Goal: Task Accomplishment & Management: Use online tool/utility

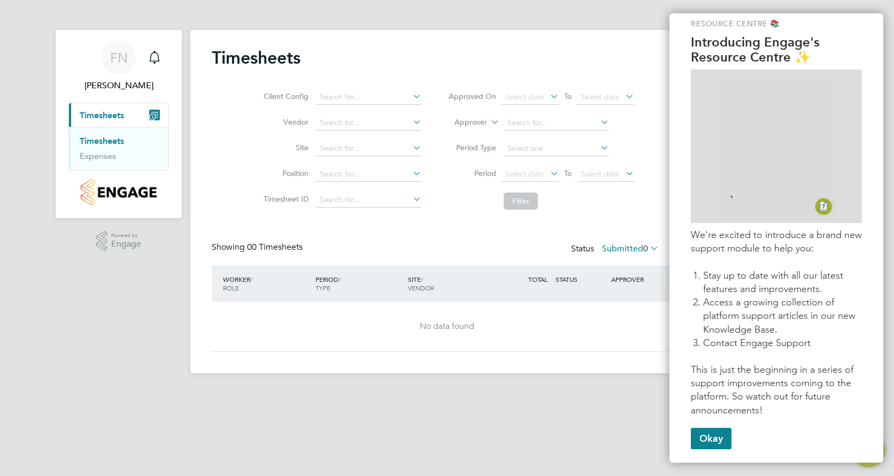
scroll to position [24, 0]
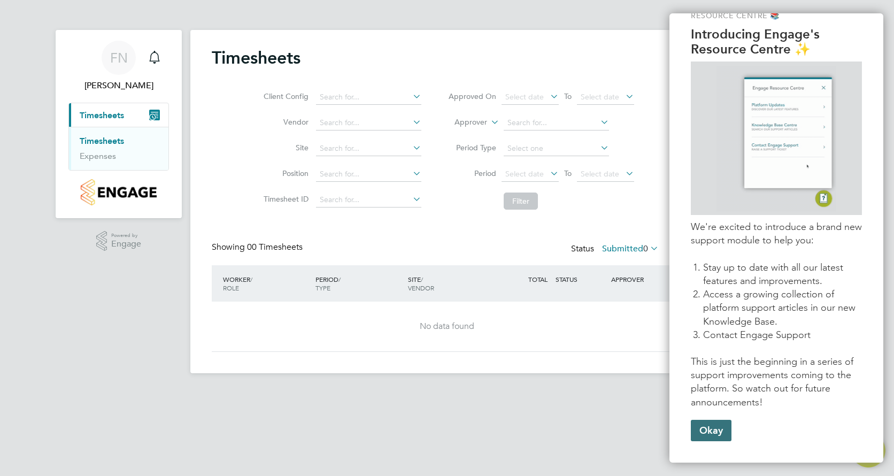
click at [719, 437] on button "Okay" at bounding box center [711, 430] width 41 height 21
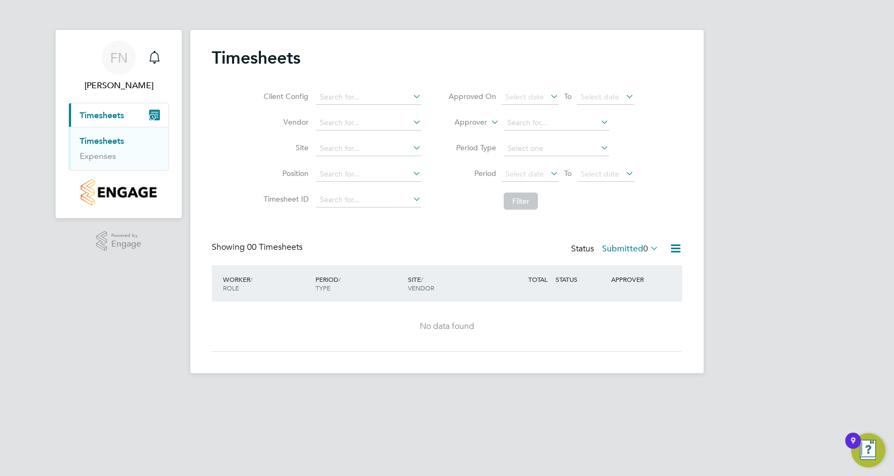
click at [119, 117] on span "Timesheets" at bounding box center [102, 115] width 44 height 10
click at [106, 145] on link "Timesheets" at bounding box center [102, 141] width 44 height 10
click at [411, 95] on icon at bounding box center [411, 96] width 0 height 15
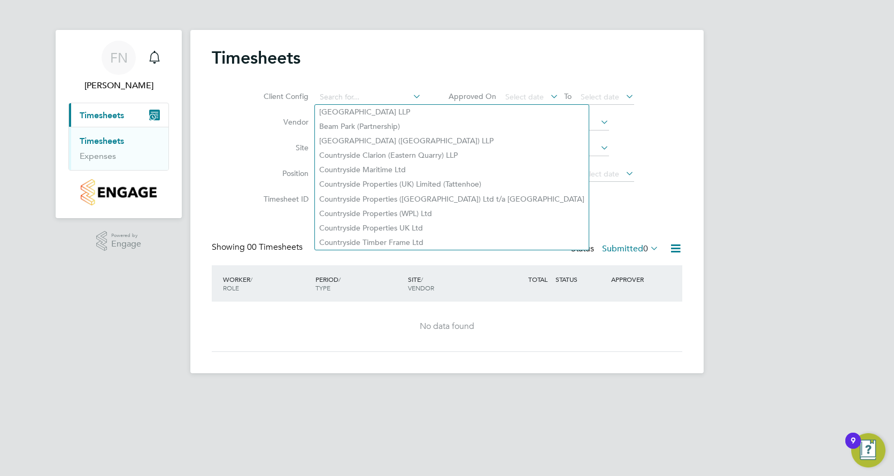
click at [408, 67] on div "Timesheets" at bounding box center [447, 63] width 470 height 32
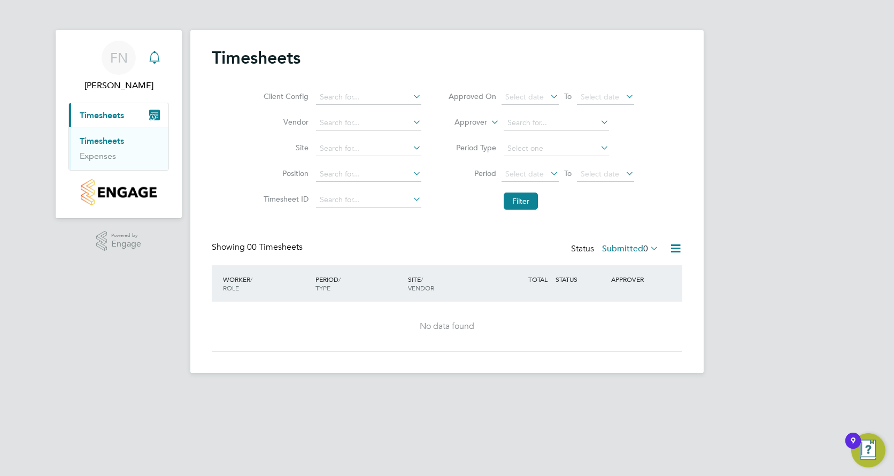
click at [153, 60] on icon "Main navigation" at bounding box center [154, 57] width 13 height 13
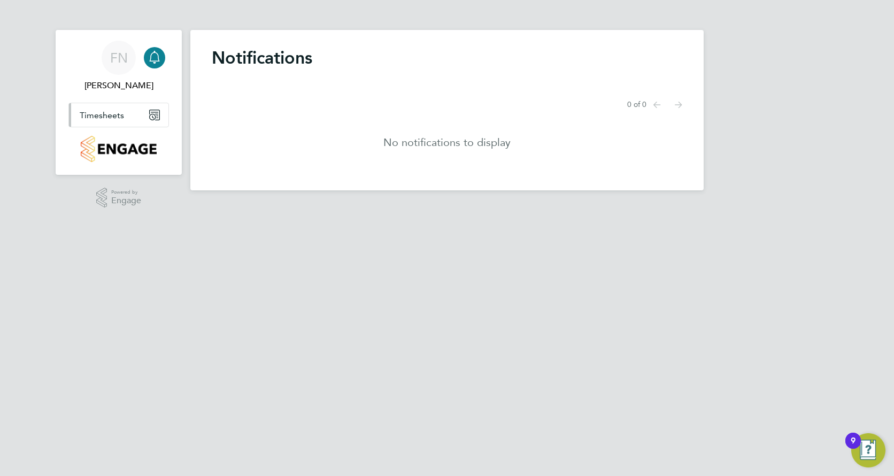
click at [119, 117] on span "Timesheets" at bounding box center [102, 115] width 44 height 10
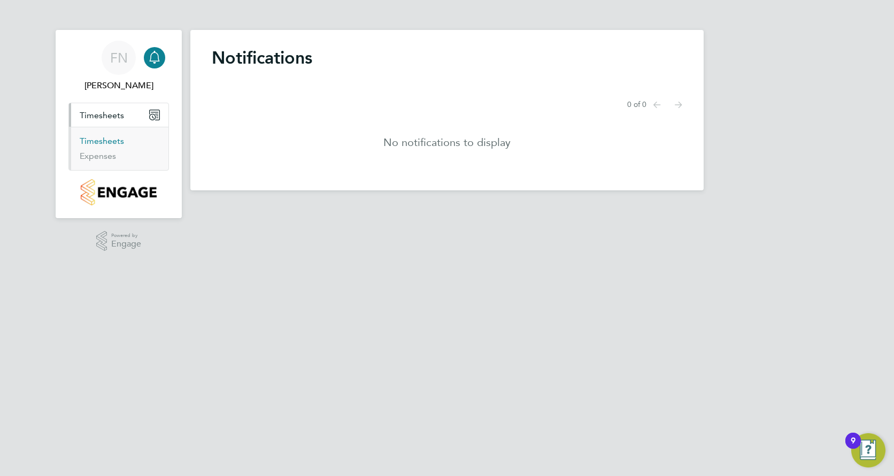
click at [111, 141] on link "Timesheets" at bounding box center [102, 141] width 44 height 10
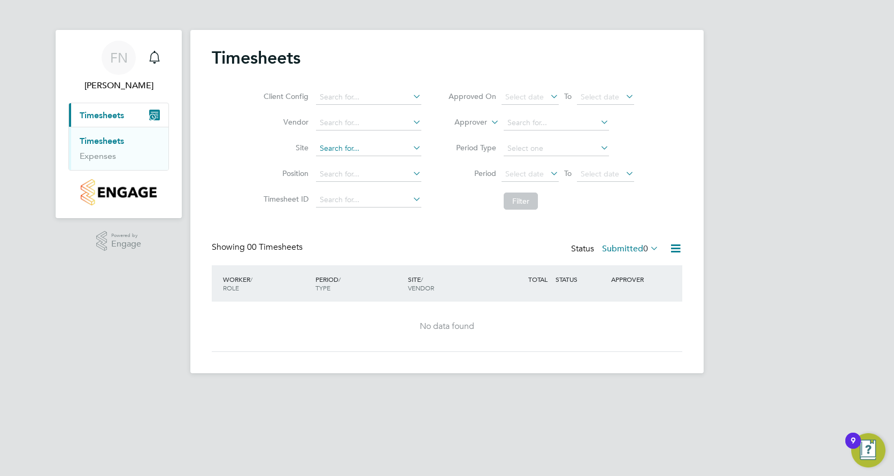
click at [407, 151] on input at bounding box center [368, 148] width 105 height 15
click at [394, 173] on li "City Gateway" at bounding box center [368, 178] width 106 height 14
type input "City Gateway"
click at [510, 205] on button "Filter" at bounding box center [521, 200] width 34 height 17
click at [525, 198] on button "Filter" at bounding box center [521, 200] width 34 height 17
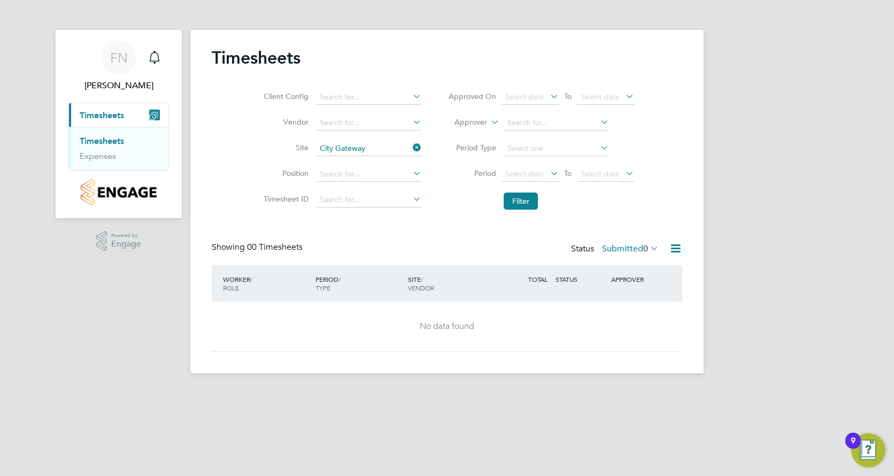
click at [411, 149] on icon at bounding box center [411, 147] width 0 height 15
click at [679, 247] on icon at bounding box center [675, 248] width 13 height 13
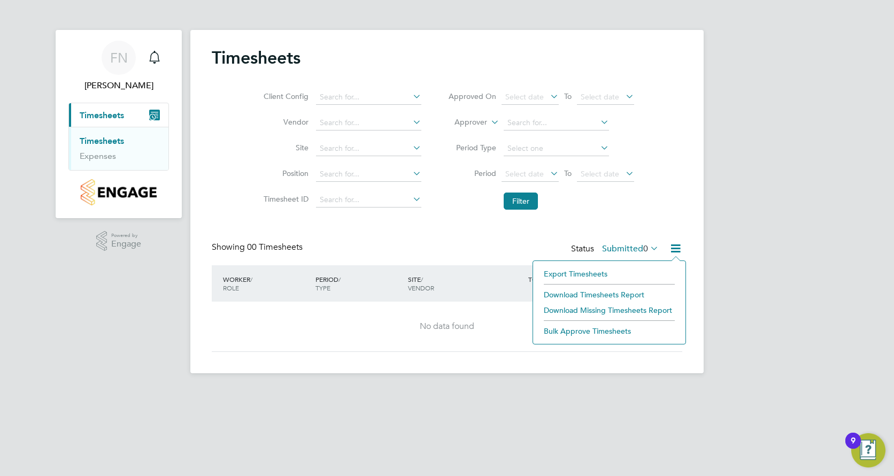
click at [112, 333] on div "[PERSON_NAME] Notifications Applications: Current page: Timesheets Timesheets E…" at bounding box center [447, 195] width 894 height 390
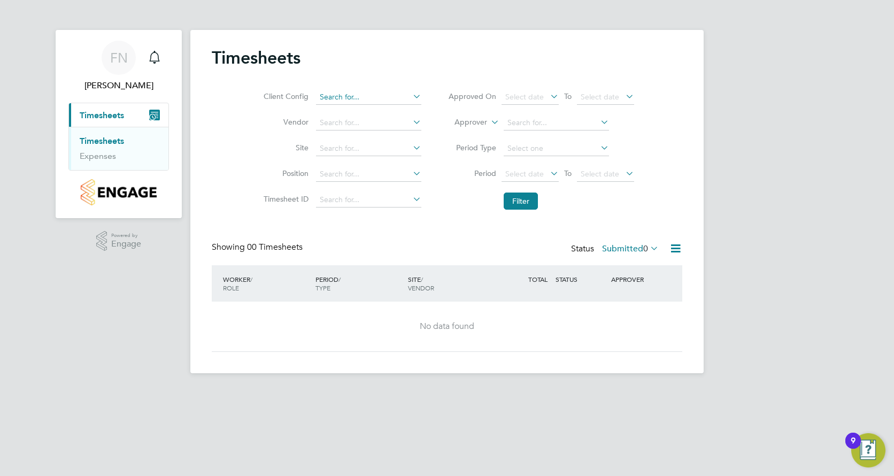
click at [366, 98] on input at bounding box center [368, 97] width 105 height 15
click at [403, 224] on li "Countryside Properties UK Ltd" at bounding box center [452, 228] width 274 height 14
type input "Countryside Properties UK Ltd"
click at [384, 148] on input at bounding box center [368, 148] width 105 height 15
click at [369, 172] on li "City Gateway" at bounding box center [368, 178] width 106 height 14
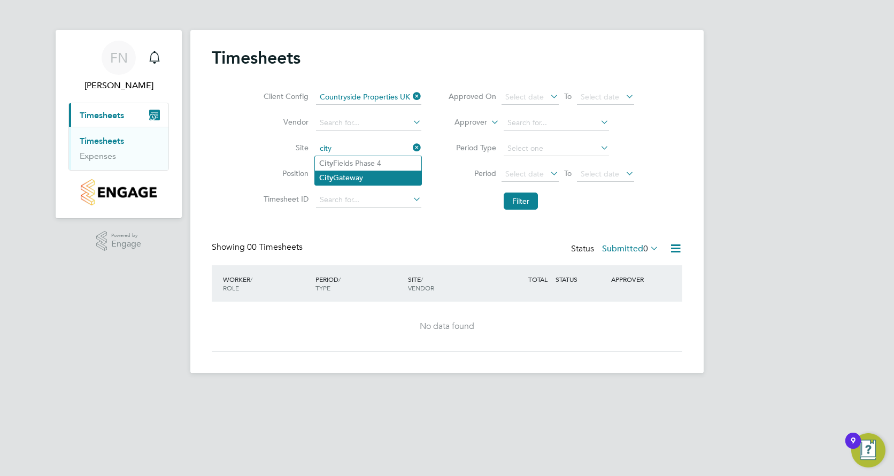
type input "City Gateway"
click at [534, 198] on button "Filter" at bounding box center [521, 200] width 34 height 17
click at [411, 119] on icon at bounding box center [411, 121] width 0 height 15
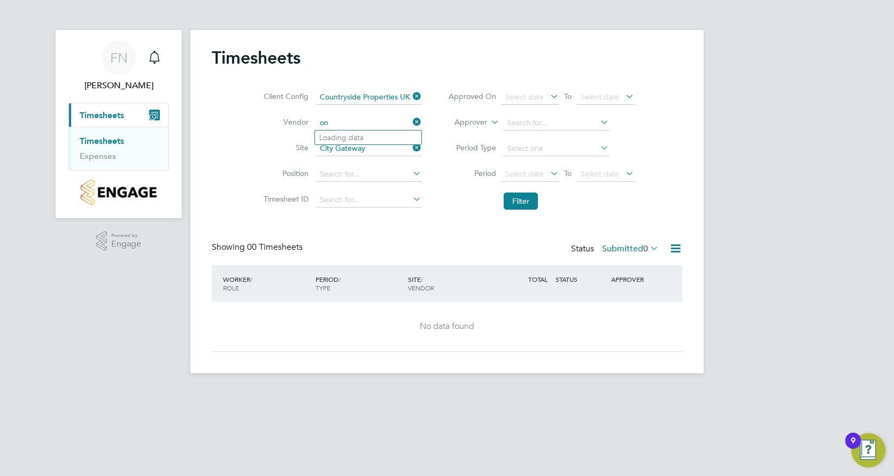
type input "o"
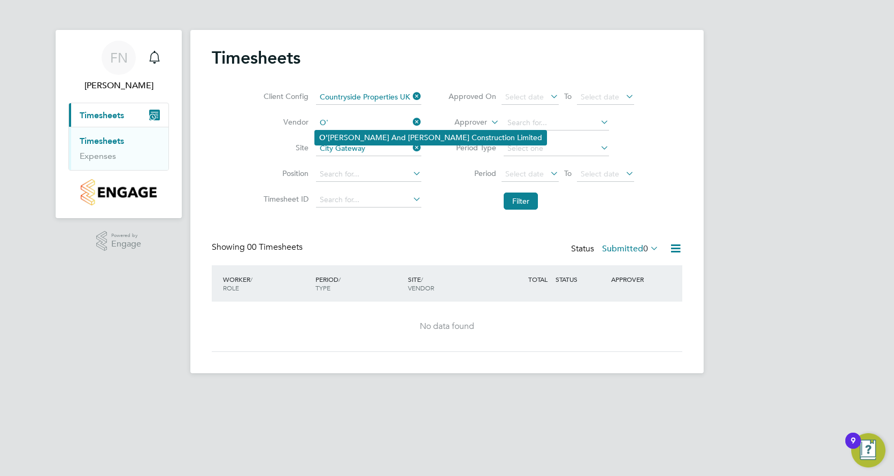
click at [396, 131] on li "[PERSON_NAME] And [PERSON_NAME] Construction Limited" at bounding box center [430, 137] width 231 height 14
type input "[PERSON_NAME] And [PERSON_NAME] Construction Limited"
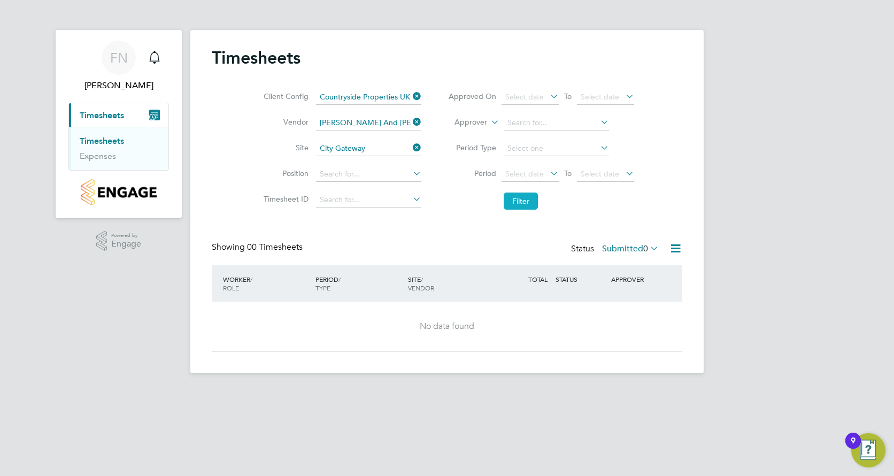
click at [523, 200] on button "Filter" at bounding box center [521, 200] width 34 height 17
click at [411, 121] on icon at bounding box center [411, 121] width 0 height 15
click at [375, 120] on input at bounding box center [368, 122] width 105 height 15
type input "c"
click at [371, 136] on li "Sph ere Solutions Limited" at bounding box center [368, 137] width 106 height 14
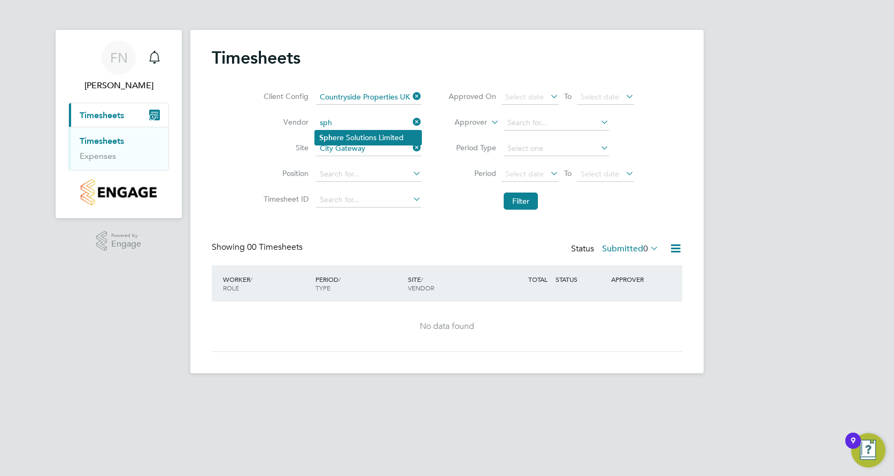
type input "Sphere Solutions Limited"
click at [529, 202] on button "Filter" at bounding box center [521, 200] width 34 height 17
click at [520, 204] on button "Filter" at bounding box center [521, 200] width 34 height 17
click at [864, 448] on img "Open Resource Center, 9 new notifications" at bounding box center [868, 450] width 34 height 34
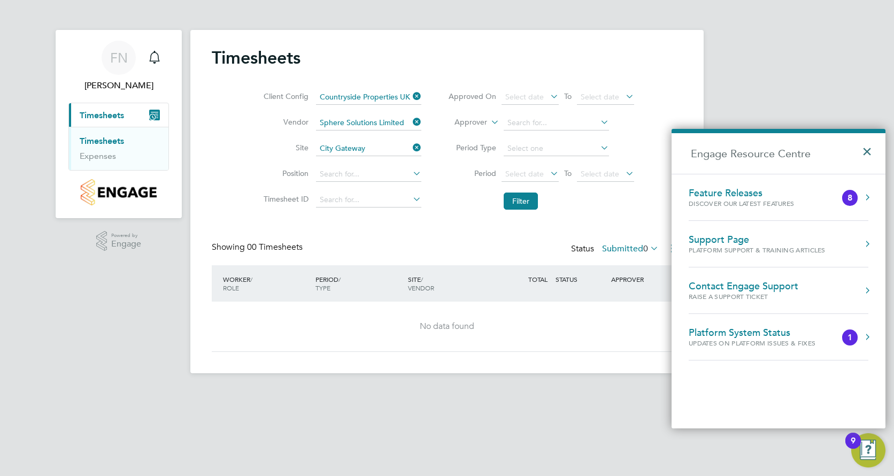
click at [865, 150] on button "×" at bounding box center [870, 148] width 16 height 24
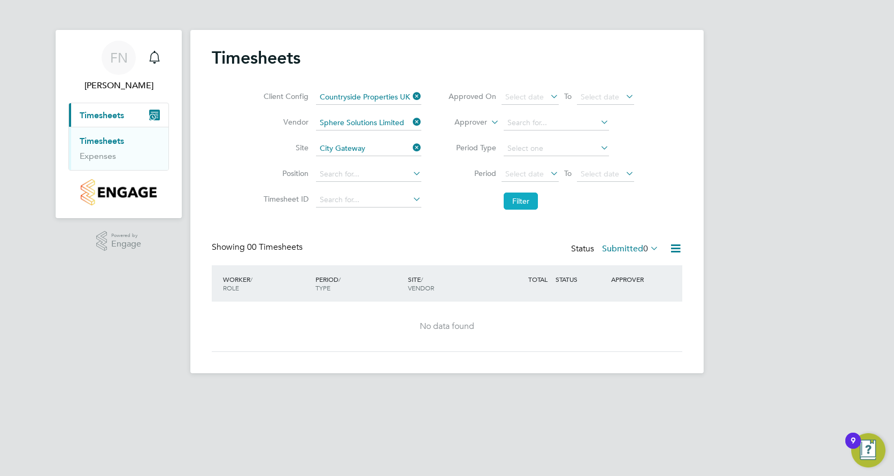
click at [512, 205] on button "Filter" at bounding box center [521, 200] width 34 height 17
click at [411, 122] on icon at bounding box center [411, 121] width 0 height 15
click at [514, 196] on button "Filter" at bounding box center [521, 200] width 34 height 17
click at [511, 205] on button "Filter" at bounding box center [521, 200] width 34 height 17
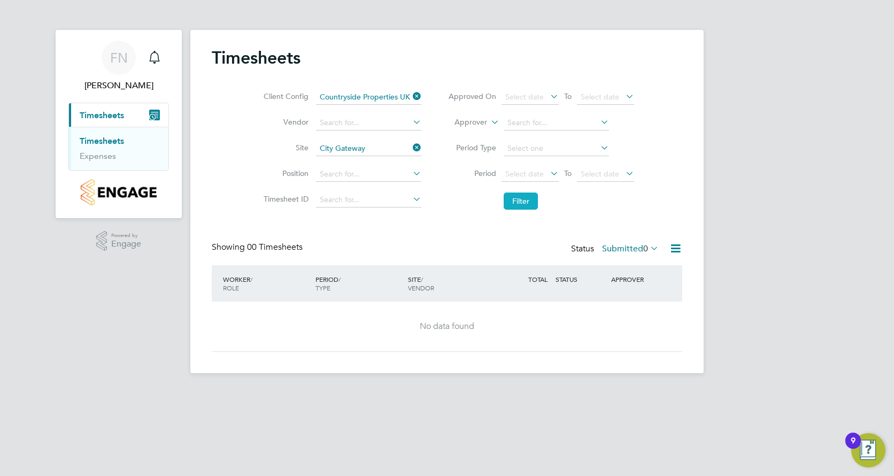
click at [511, 205] on button "Filter" at bounding box center [521, 200] width 34 height 17
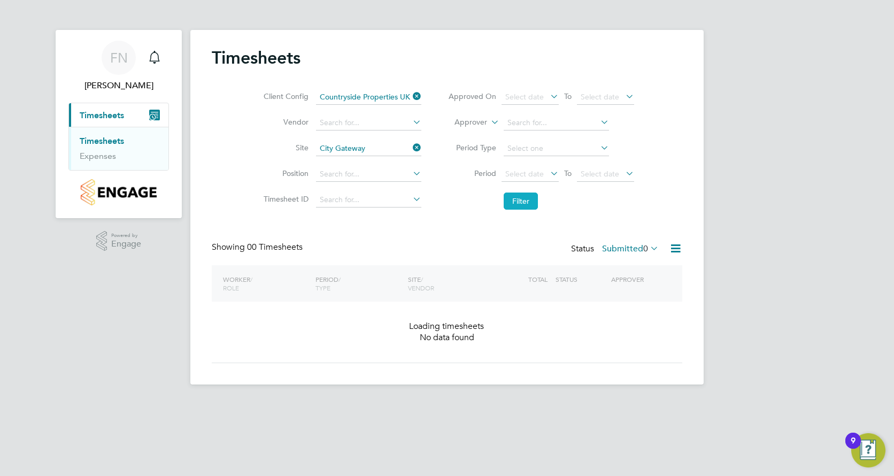
click at [511, 205] on button "Filter" at bounding box center [521, 200] width 34 height 17
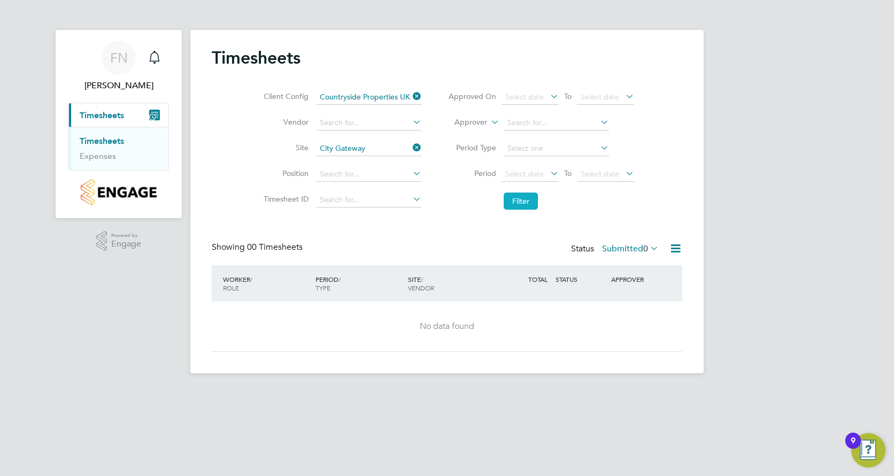
click at [511, 205] on button "Filter" at bounding box center [521, 200] width 34 height 17
click at [504, 198] on button "Filter" at bounding box center [521, 200] width 34 height 17
click at [152, 114] on icon "Main navigation" at bounding box center [154, 115] width 11 height 11
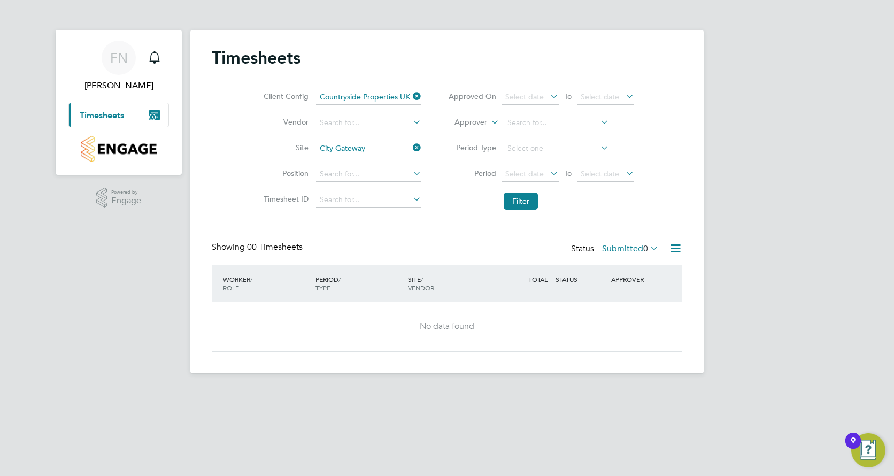
click at [103, 118] on span "Timesheets" at bounding box center [102, 115] width 44 height 10
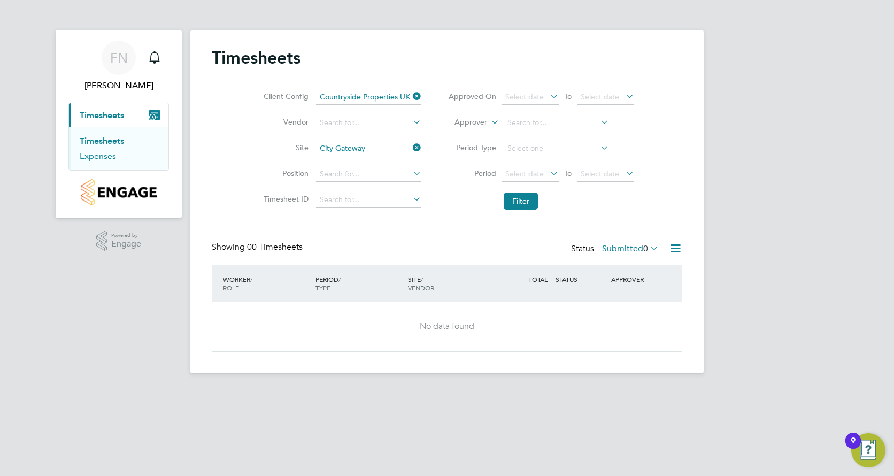
click at [103, 159] on link "Expenses" at bounding box center [98, 156] width 36 height 10
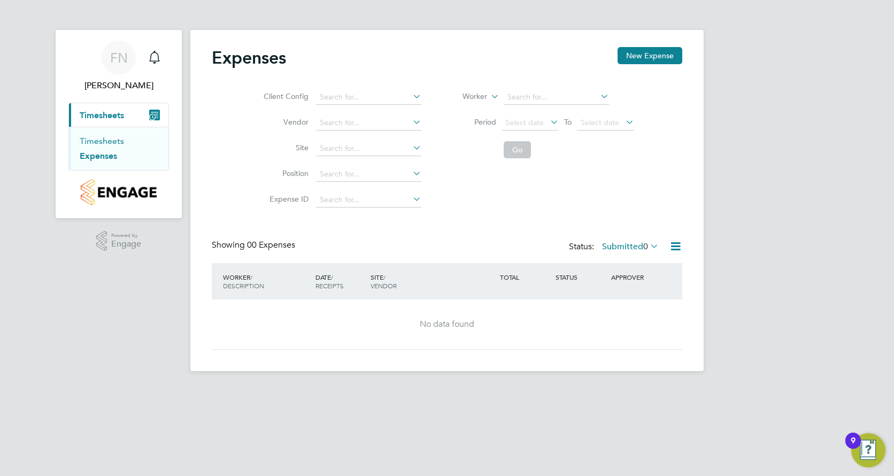
click at [96, 140] on link "Timesheets" at bounding box center [102, 141] width 44 height 10
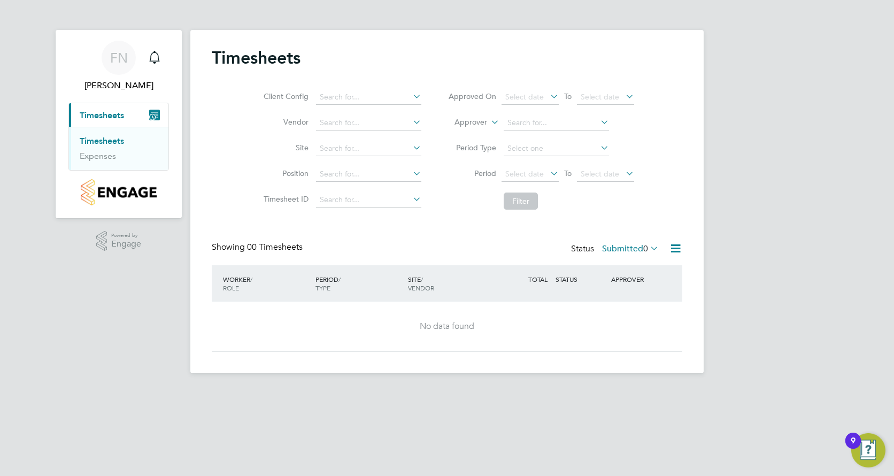
click at [124, 118] on span "Timesheets" at bounding box center [102, 115] width 44 height 10
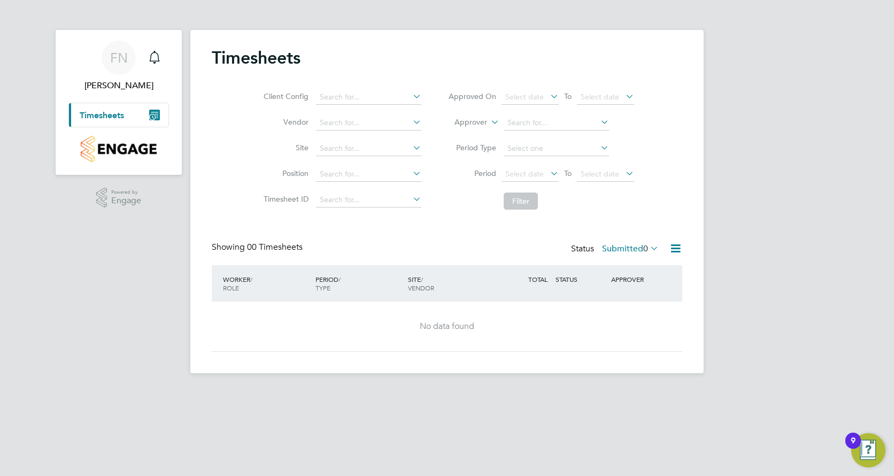
click at [115, 117] on span "Timesheets" at bounding box center [102, 115] width 44 height 10
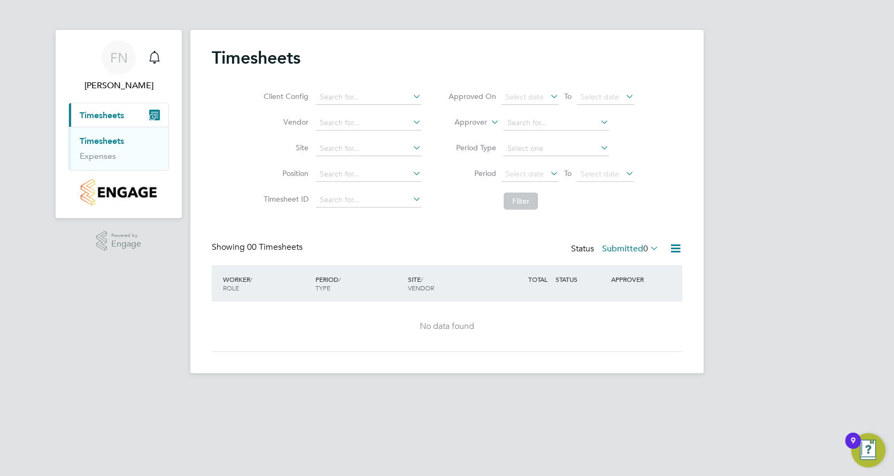
click at [411, 120] on icon at bounding box center [411, 121] width 0 height 15
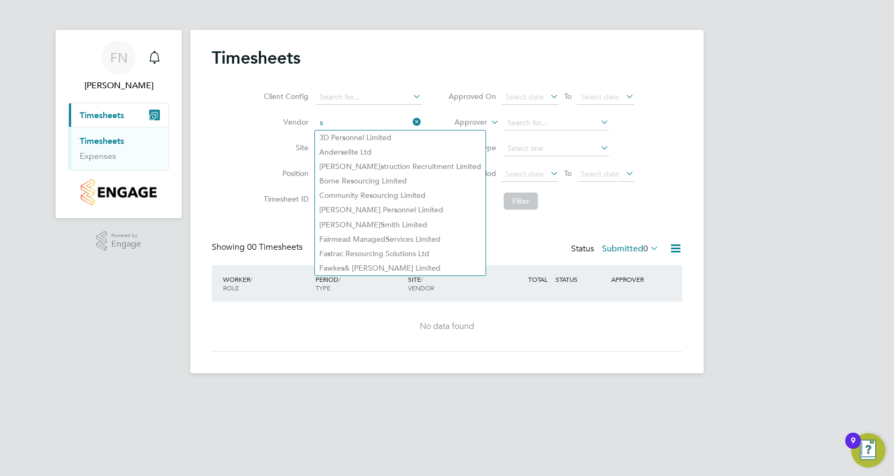
type input "s"
click at [411, 91] on icon at bounding box center [411, 96] width 0 height 15
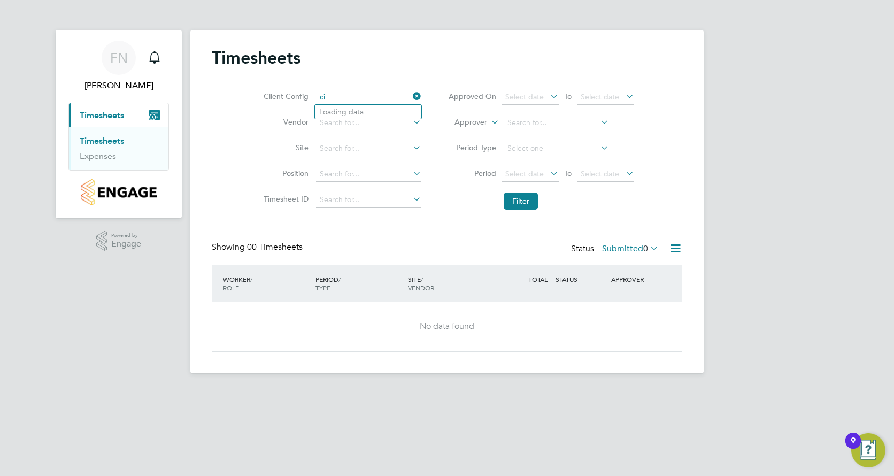
type input "c"
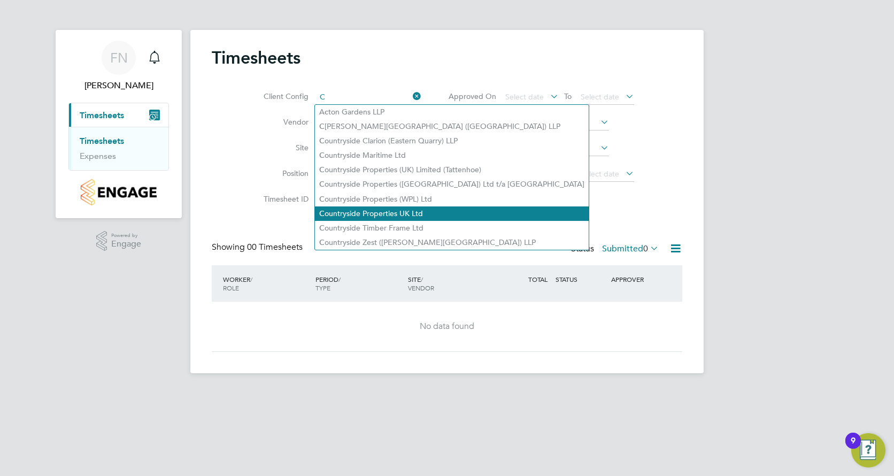
click at [395, 211] on li "C ountryside Properties UK Ltd" at bounding box center [452, 213] width 274 height 14
type input "Countryside Properties UK Ltd"
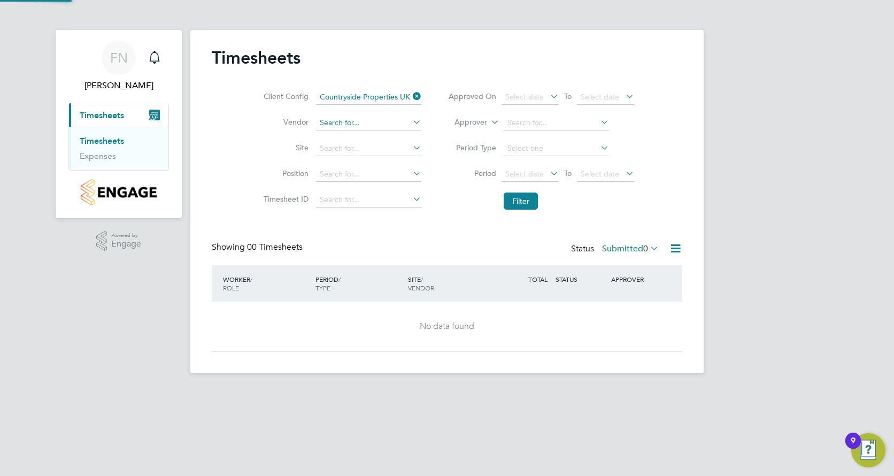
click at [402, 122] on input at bounding box center [368, 122] width 105 height 15
click at [526, 200] on button "Filter" at bounding box center [521, 200] width 34 height 17
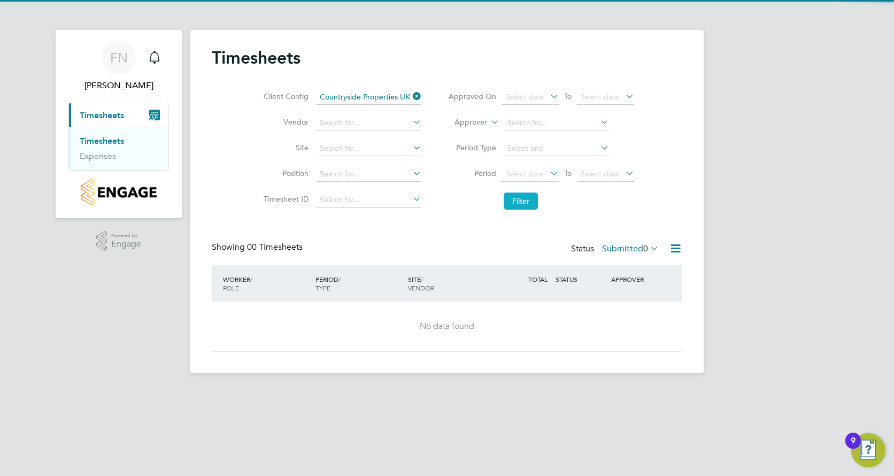
click at [526, 200] on button "Filter" at bounding box center [521, 200] width 34 height 17
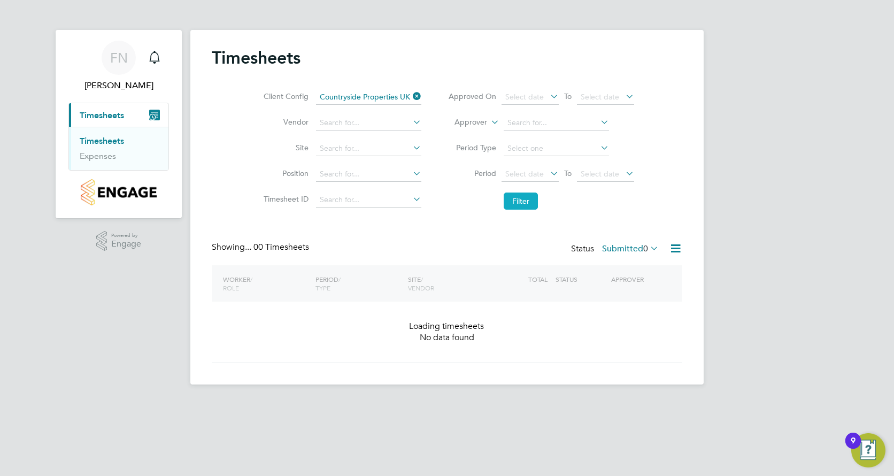
click at [526, 200] on button "Filter" at bounding box center [521, 200] width 34 height 17
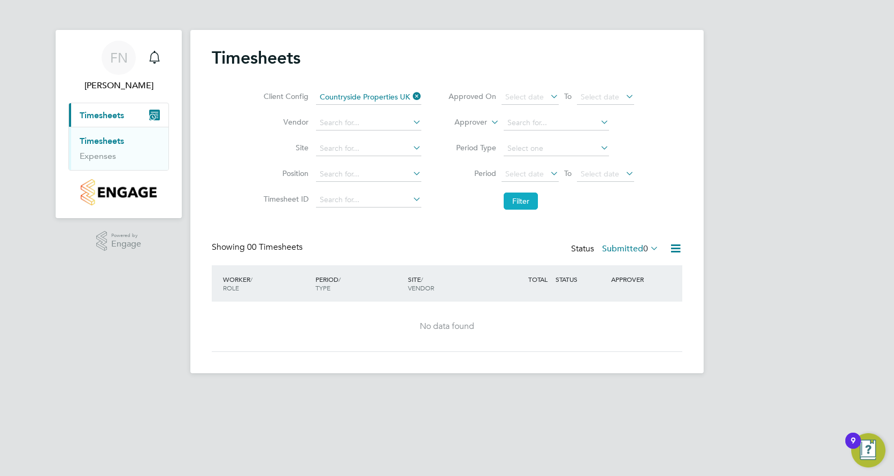
click at [526, 200] on button "Filter" at bounding box center [521, 200] width 34 height 17
click at [366, 152] on input at bounding box center [368, 148] width 105 height 15
click at [360, 174] on li "Cit y Gateway" at bounding box center [368, 178] width 106 height 14
type input "City Gateway"
click at [530, 205] on button "Filter" at bounding box center [521, 200] width 34 height 17
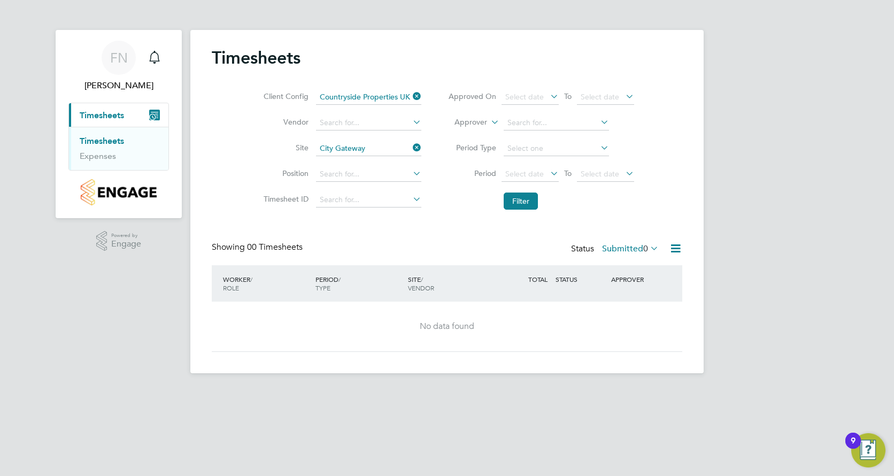
click at [411, 94] on icon at bounding box center [411, 96] width 0 height 15
click at [520, 203] on button "Filter" at bounding box center [521, 200] width 34 height 17
click at [407, 122] on input at bounding box center [368, 122] width 105 height 15
click at [345, 133] on li "Sph ere Solutions Limited" at bounding box center [368, 137] width 106 height 14
type input "Sphere Solutions Limited"
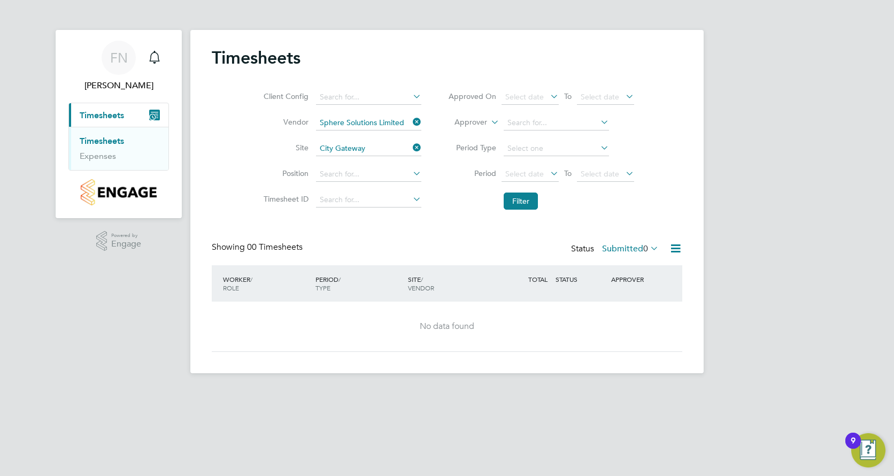
click at [411, 146] on icon at bounding box center [411, 147] width 0 height 15
click at [528, 205] on button "Filter" at bounding box center [521, 200] width 34 height 17
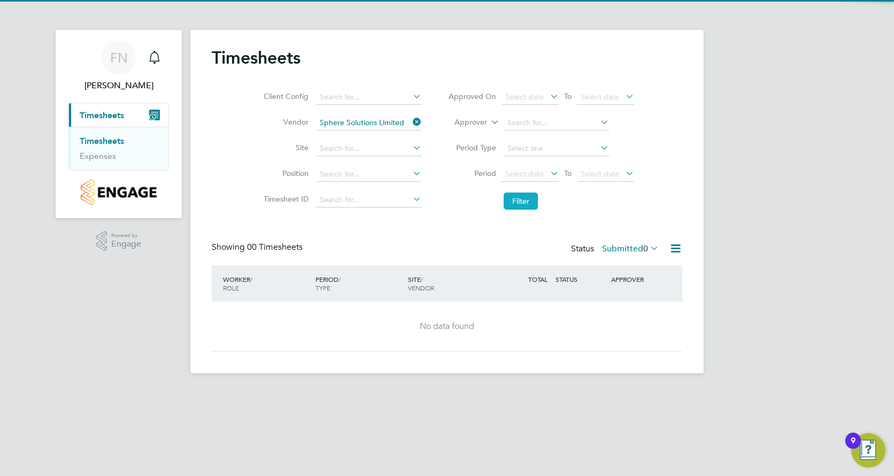
click at [528, 205] on button "Filter" at bounding box center [521, 200] width 34 height 17
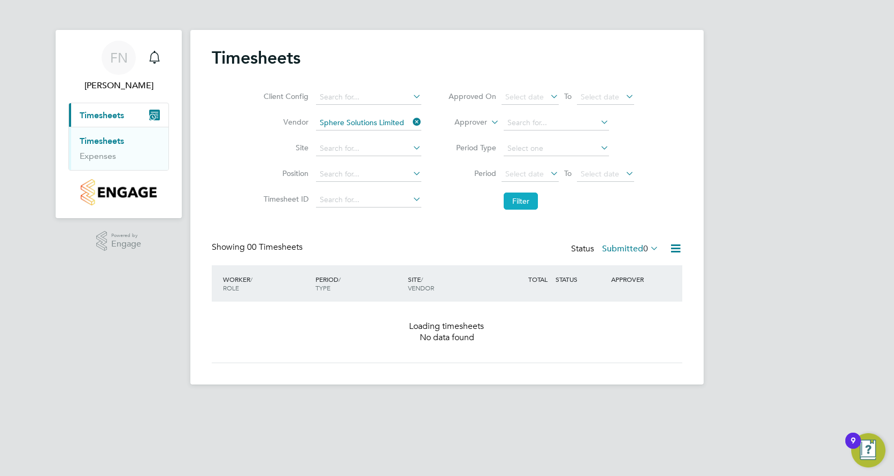
click at [528, 205] on button "Filter" at bounding box center [521, 200] width 34 height 17
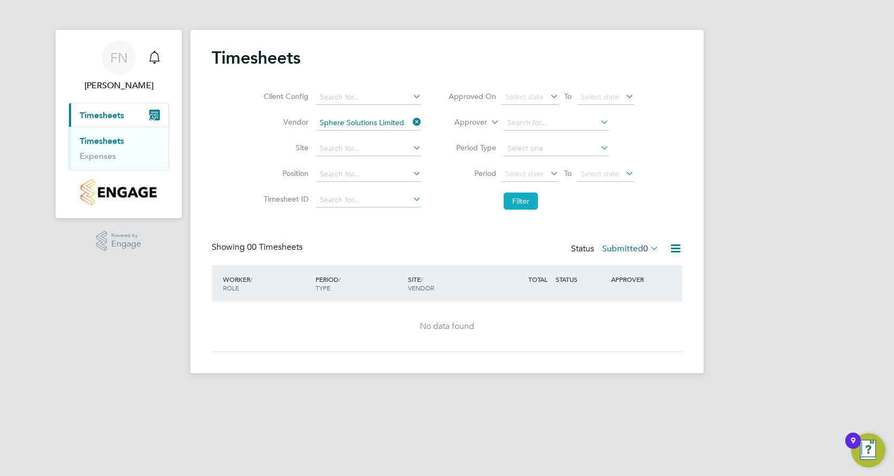
click at [528, 205] on button "Filter" at bounding box center [521, 200] width 34 height 17
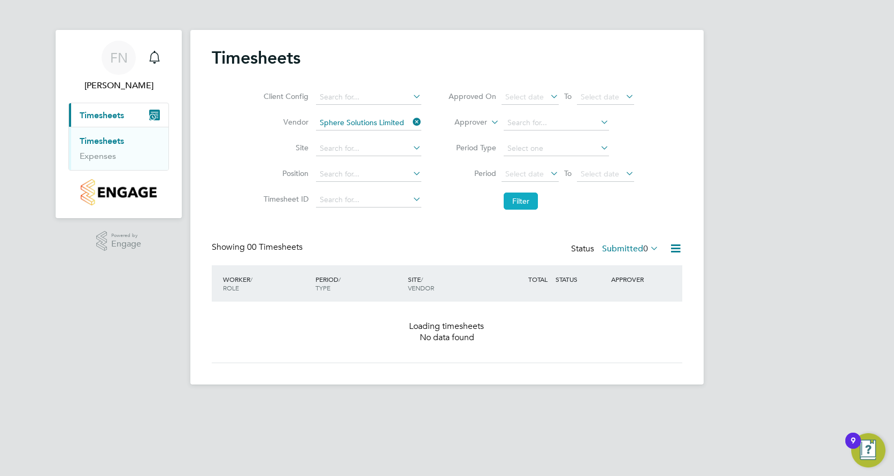
click at [528, 205] on button "Filter" at bounding box center [521, 200] width 34 height 17
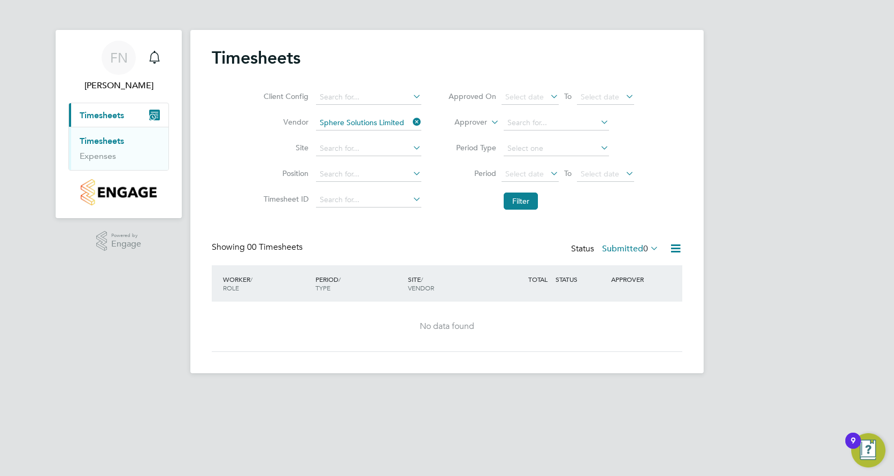
click at [676, 251] on icon at bounding box center [675, 248] width 13 height 13
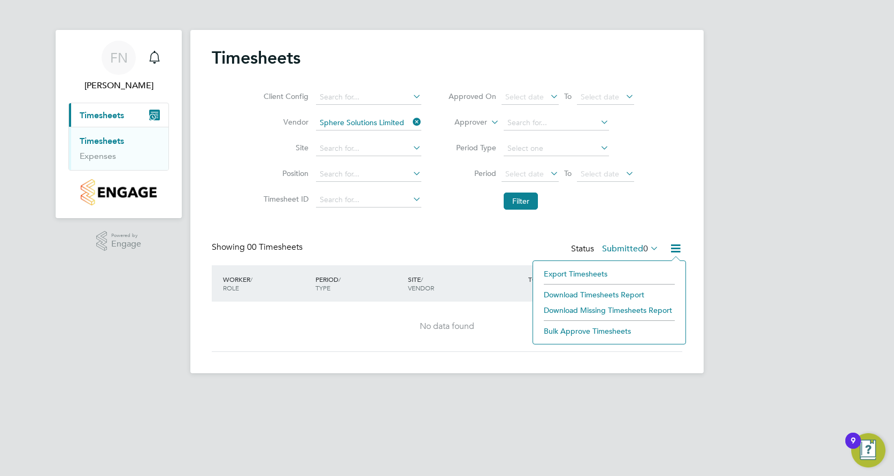
click at [199, 197] on div "Timesheets Client Config Vendor Sphere Solutions Limited Site Position Timeshee…" at bounding box center [446, 201] width 513 height 343
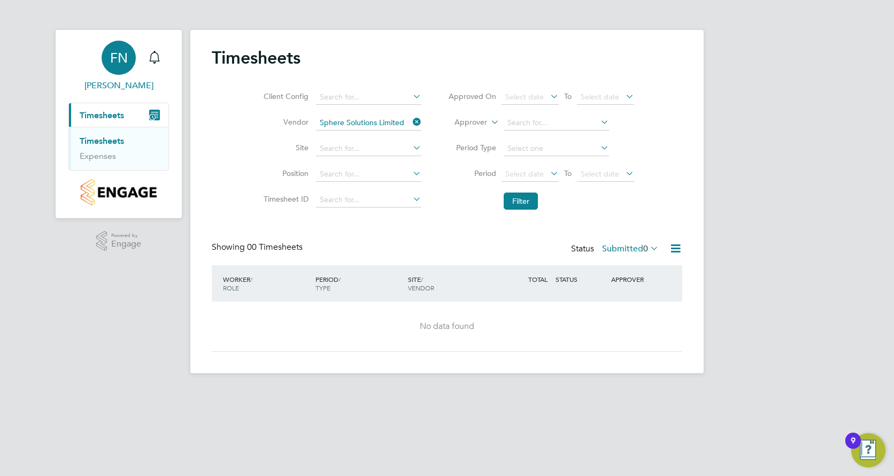
click at [110, 68] on div "FN" at bounding box center [119, 58] width 34 height 34
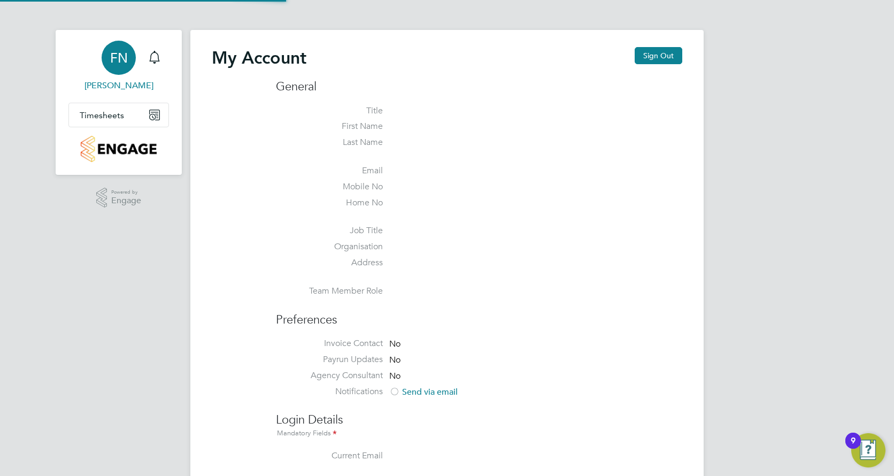
type input "[PERSON_NAME][EMAIL_ADDRESS][PERSON_NAME][DOMAIN_NAME]"
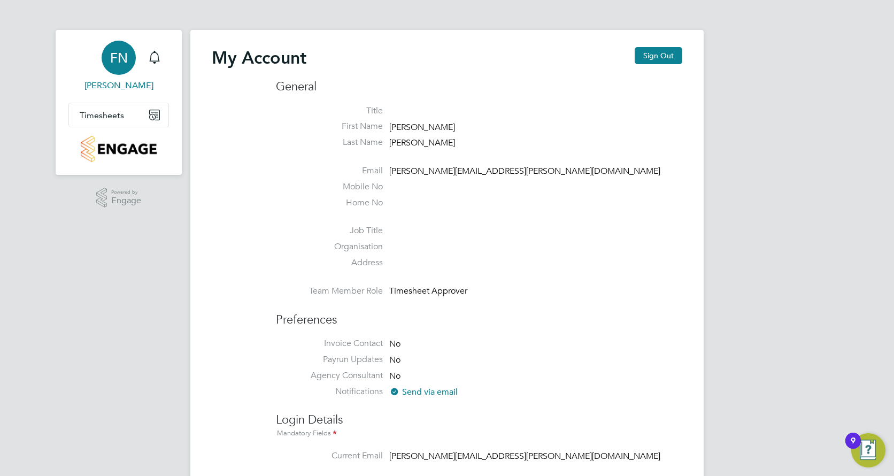
click at [111, 68] on div "FN" at bounding box center [119, 58] width 34 height 34
type input "frazer.newsome@vistry.co.uk"
click at [111, 118] on span "Timesheets" at bounding box center [102, 115] width 44 height 10
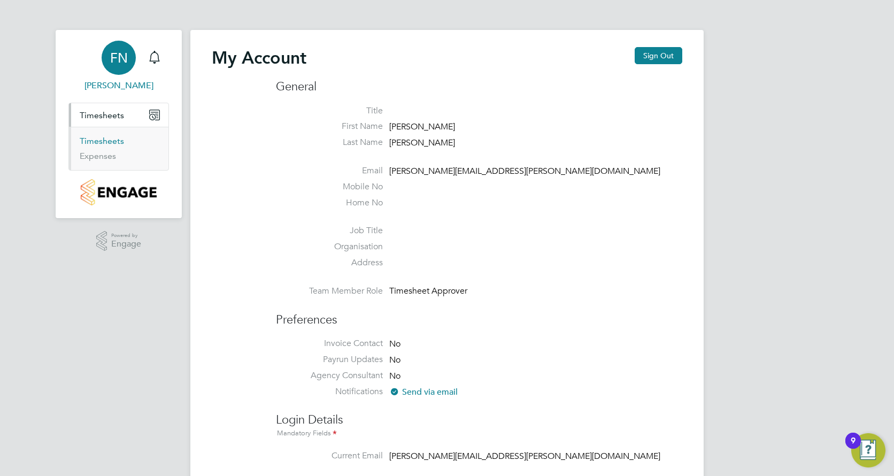
click at [105, 140] on link "Timesheets" at bounding box center [102, 141] width 44 height 10
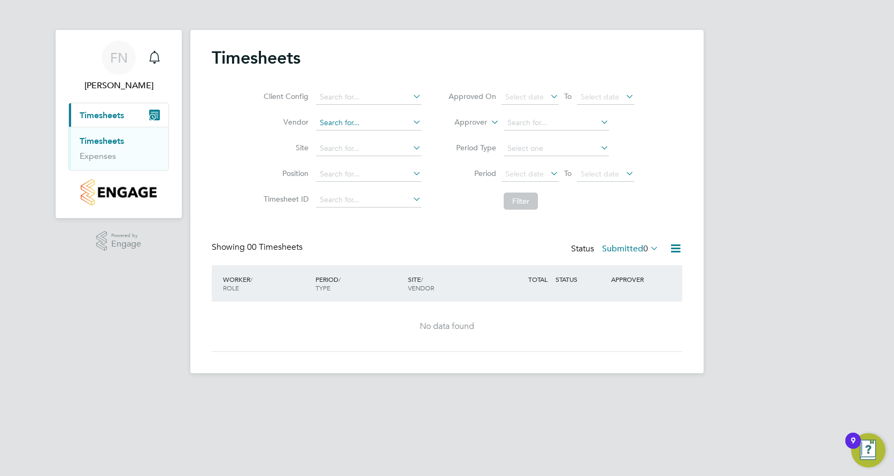
click at [366, 121] on input at bounding box center [368, 122] width 105 height 15
click at [349, 133] on li "Sph ere Solutions Limited" at bounding box center [368, 137] width 106 height 14
type input "Sphere Solutions Limited"
click at [527, 201] on button "Filter" at bounding box center [521, 200] width 34 height 17
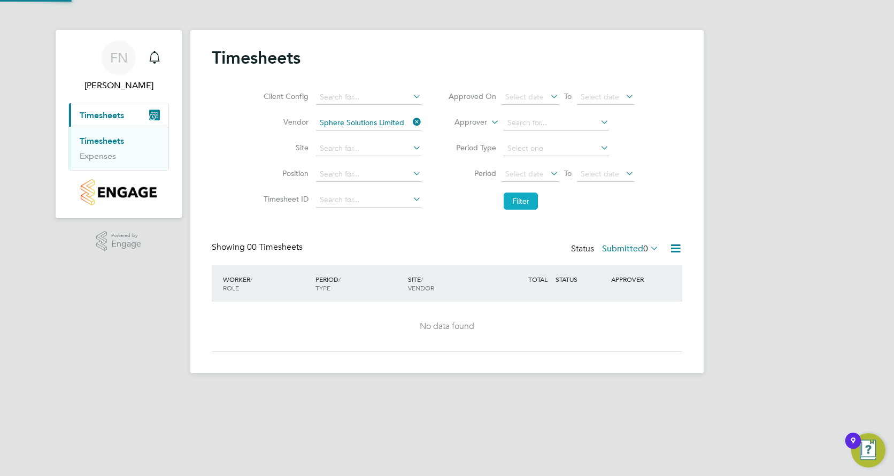
click at [527, 201] on button "Filter" at bounding box center [521, 200] width 34 height 17
click at [411, 121] on icon at bounding box center [411, 121] width 0 height 15
click at [376, 96] on input at bounding box center [368, 97] width 105 height 15
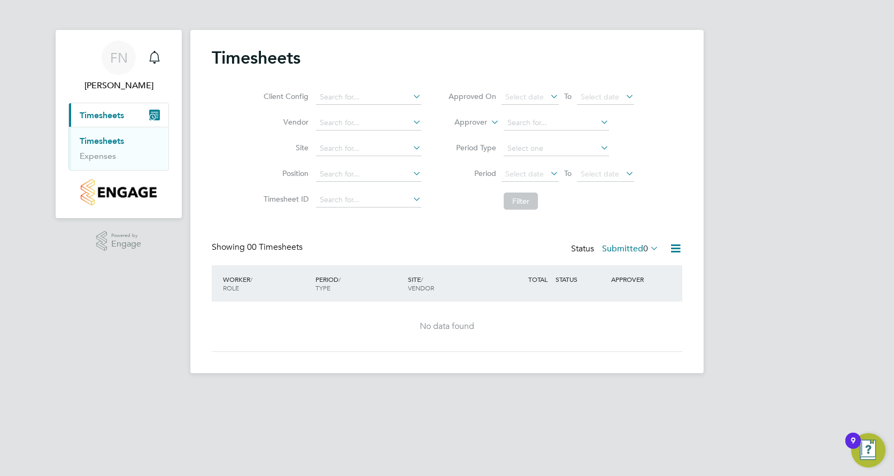
click at [399, 221] on li "Countryside Properties UK Ltd" at bounding box center [452, 228] width 274 height 14
type input "Countryside Properties UK Ltd"
click at [411, 121] on icon at bounding box center [411, 121] width 0 height 15
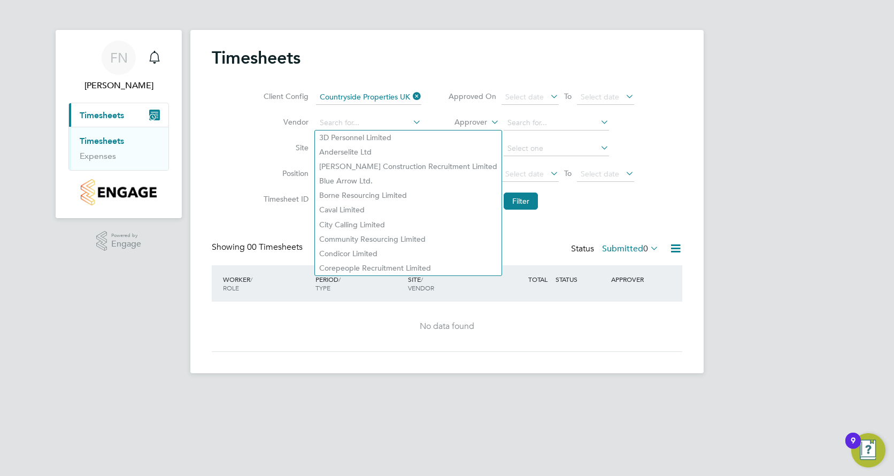
click at [229, 135] on div "Client Config Countryside Properties UK Ltd Vendor Site Position Timesheet ID A…" at bounding box center [447, 147] width 470 height 136
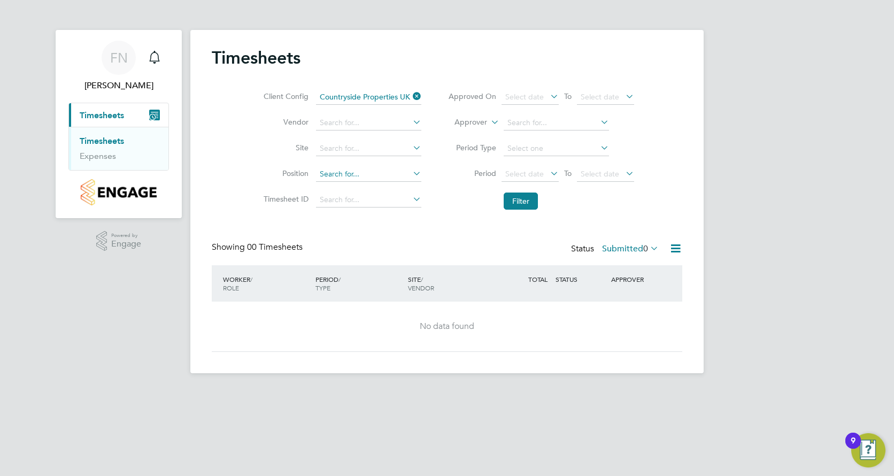
click at [371, 177] on input at bounding box center [368, 174] width 105 height 15
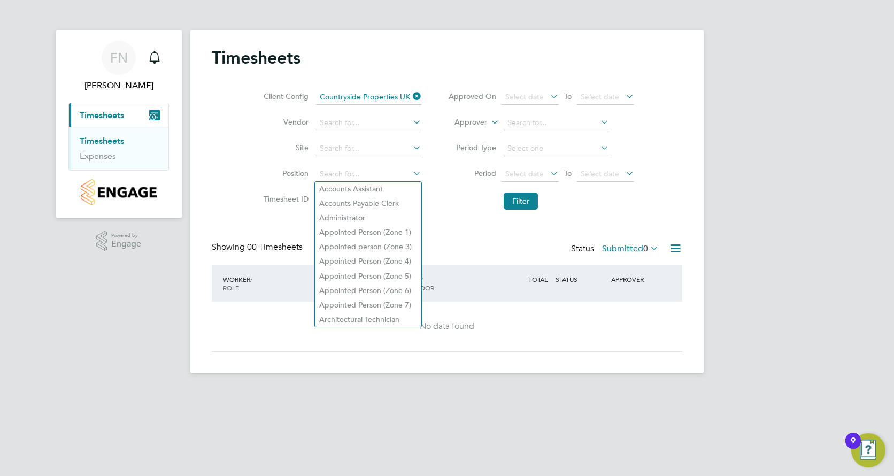
click at [244, 167] on div "Client Config Countryside Properties UK Ltd Vendor Site Position Timesheet ID A…" at bounding box center [447, 147] width 470 height 136
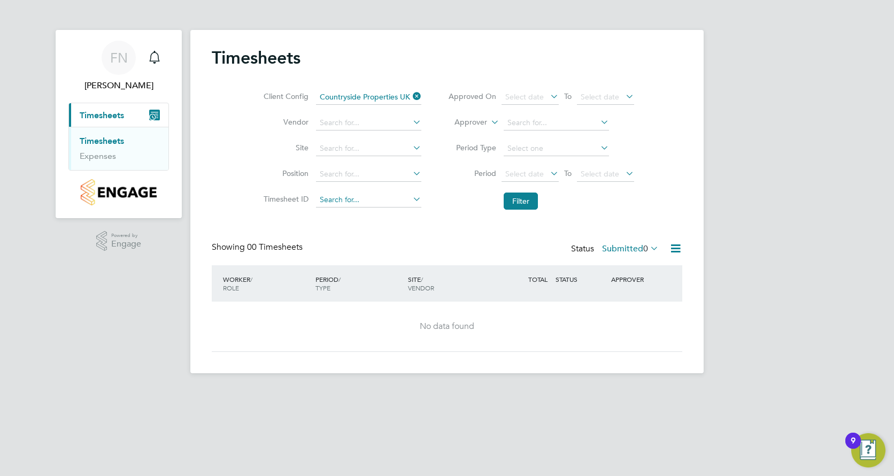
click at [374, 196] on input at bounding box center [368, 199] width 105 height 15
click at [453, 195] on li "Filter" at bounding box center [541, 201] width 213 height 28
click at [389, 152] on input at bounding box center [368, 148] width 105 height 15
click at [345, 180] on li "City Gateway" at bounding box center [368, 178] width 106 height 14
type input "City Gateway"
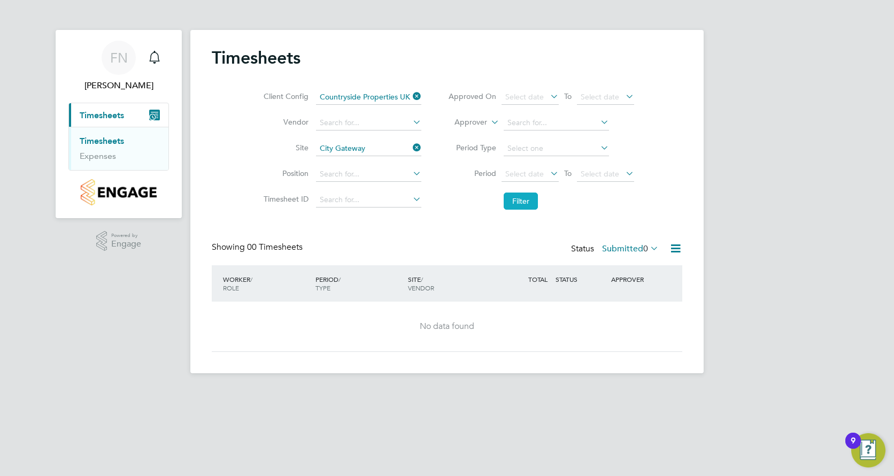
click at [515, 198] on button "Filter" at bounding box center [521, 200] width 34 height 17
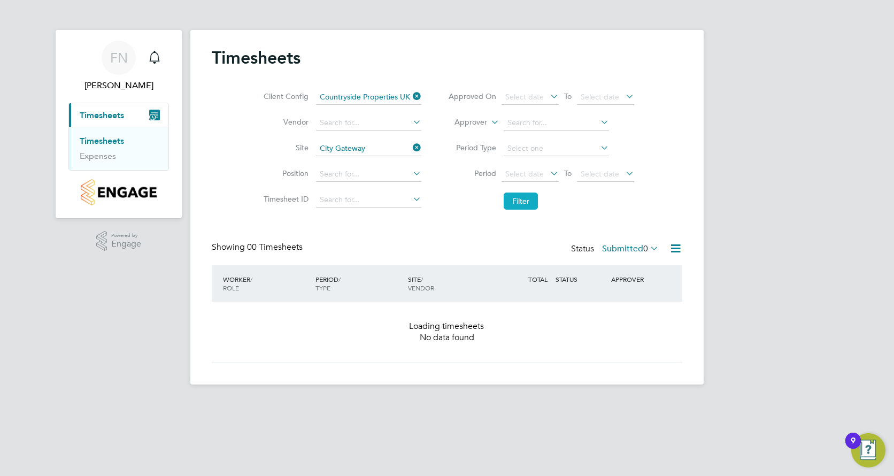
click at [515, 198] on button "Filter" at bounding box center [521, 200] width 34 height 17
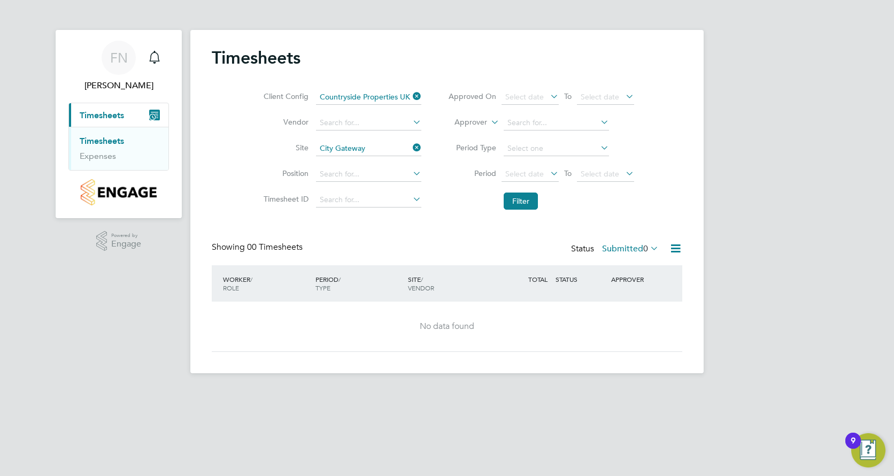
drag, startPoint x: 515, startPoint y: 198, endPoint x: 469, endPoint y: 209, distance: 47.7
click at [469, 209] on li "Filter" at bounding box center [541, 201] width 213 height 28
click at [435, 261] on div "Showing 00 Timesheets Status Submitted 0" at bounding box center [447, 254] width 470 height 24
click at [510, 206] on button "Filter" at bounding box center [521, 200] width 34 height 17
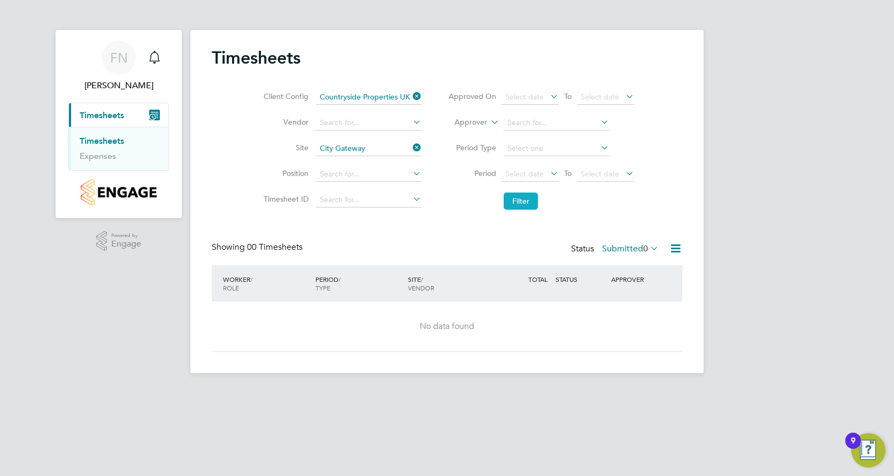
click at [510, 206] on button "Filter" at bounding box center [521, 200] width 34 height 17
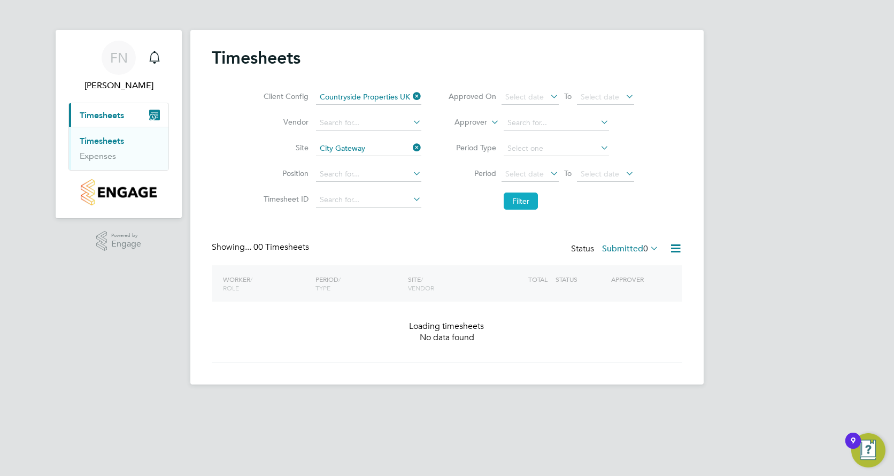
click at [510, 206] on button "Filter" at bounding box center [521, 200] width 34 height 17
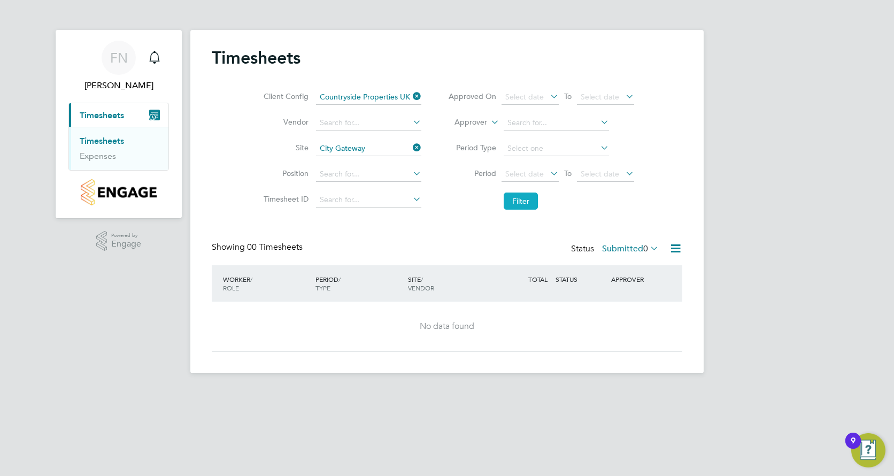
click at [510, 206] on button "Filter" at bounding box center [521, 200] width 34 height 17
